Goal: Transaction & Acquisition: Obtain resource

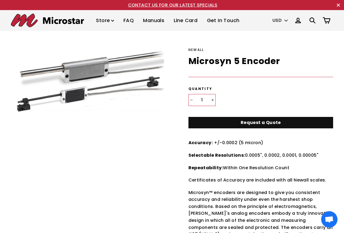
click at [257, 123] on link "Request a Quote" at bounding box center [261, 123] width 145 height 12
click at [56, 97] on img at bounding box center [109, 90] width 196 height 86
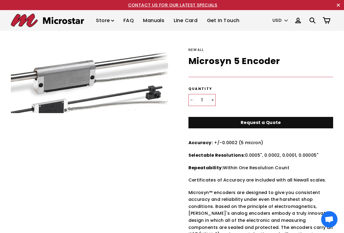
click at [286, 20] on select "USD CAD GBP EUR MXN AUD" at bounding box center [280, 20] width 21 height 11
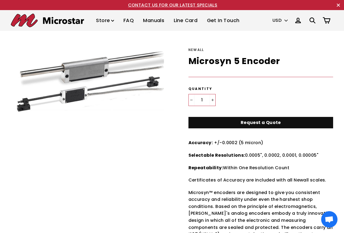
select select "EUR"
click at [270, 15] on select "USD CAD GBP EUR MXN AUD" at bounding box center [280, 20] width 21 height 11
click at [328, 20] on icon ".cls-1{fill:none;stroke:#000;stroke-miterlimit:10;stroke-width:2px}" at bounding box center [327, 21] width 8 height 8
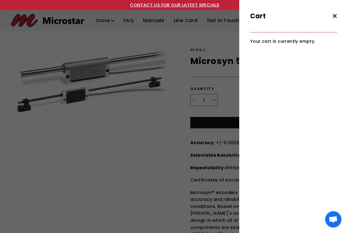
click at [334, 15] on icon "button" at bounding box center [334, 15] width 3 height 3
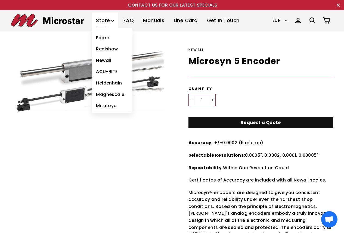
click at [109, 60] on link "Newall" at bounding box center [112, 60] width 41 height 11
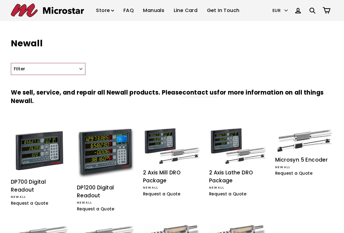
select select "EUR"
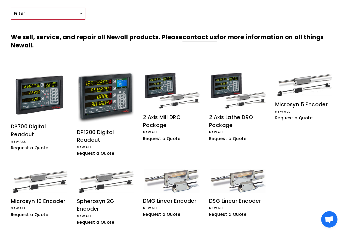
scroll to position [82, 0]
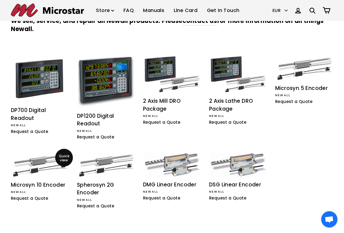
click at [44, 184] on div "Microsyn 10 Encoder" at bounding box center [40, 185] width 58 height 8
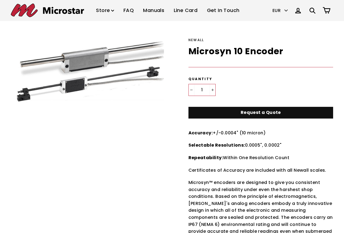
select select "EUR"
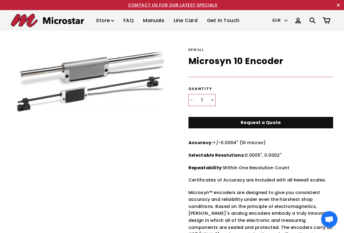
click at [329, 21] on icon ".cls-1{fill:none;stroke:#000;stroke-miterlimit:10;stroke-width:2px}" at bounding box center [327, 21] width 8 height 8
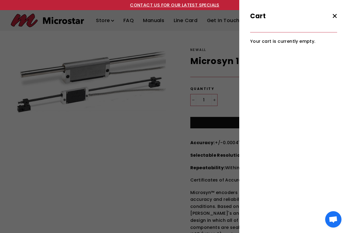
click at [336, 15] on icon ".cls-1{fill:none;stroke:#000;stroke-miterlimit:10;stroke-width:2px}" at bounding box center [335, 16] width 8 height 8
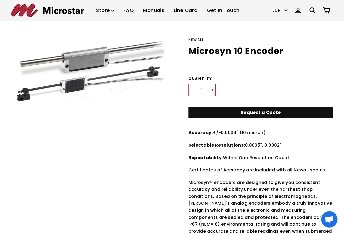
scroll to position [27, 0]
select select "EUR"
